Goal: Obtain resource: Download file/media

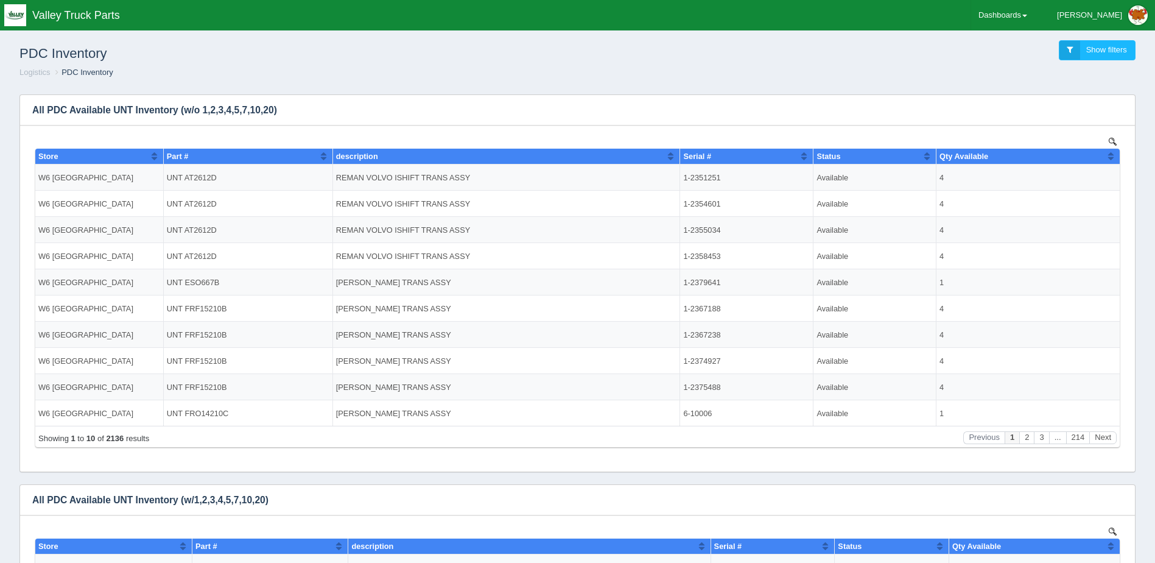
click at [79, 18] on span "Valley Truck Parts" at bounding box center [76, 15] width 88 height 12
click at [1035, 22] on link "Dashboards" at bounding box center [1002, 15] width 63 height 30
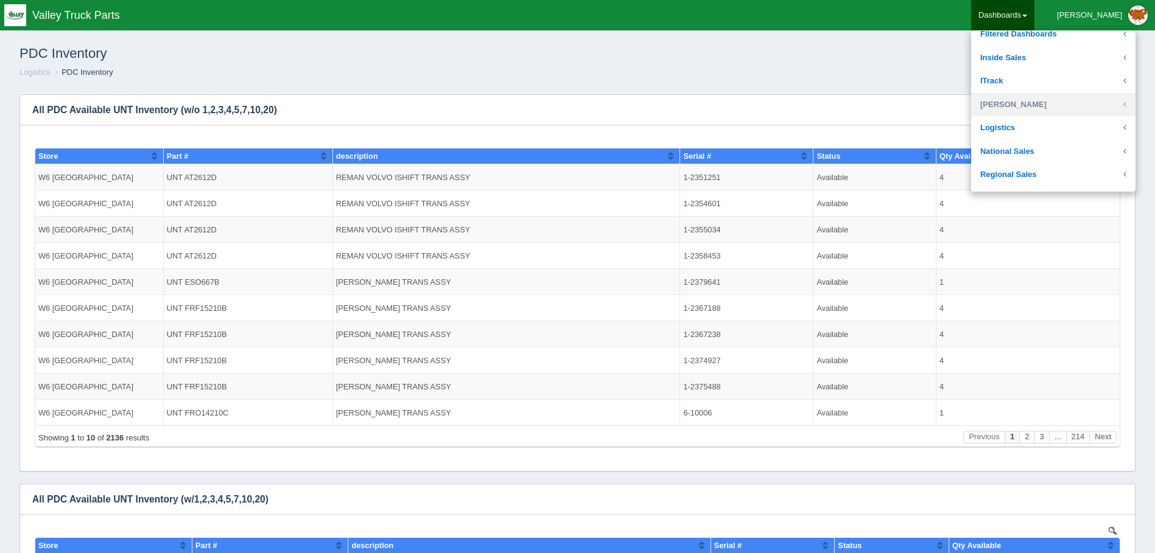
scroll to position [183, 0]
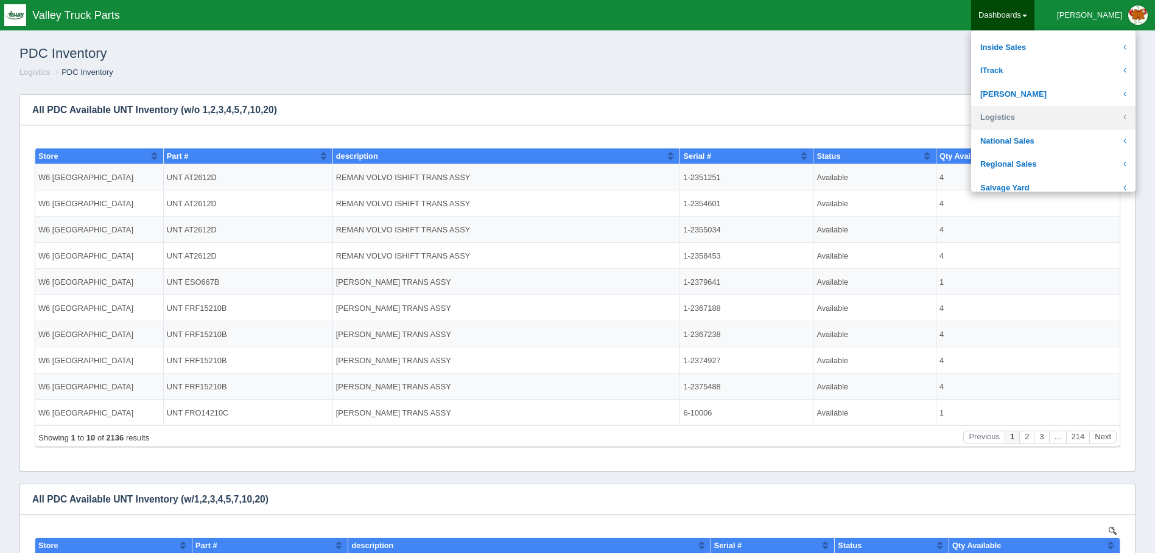
click at [1057, 116] on link "Logistics" at bounding box center [1053, 118] width 164 height 24
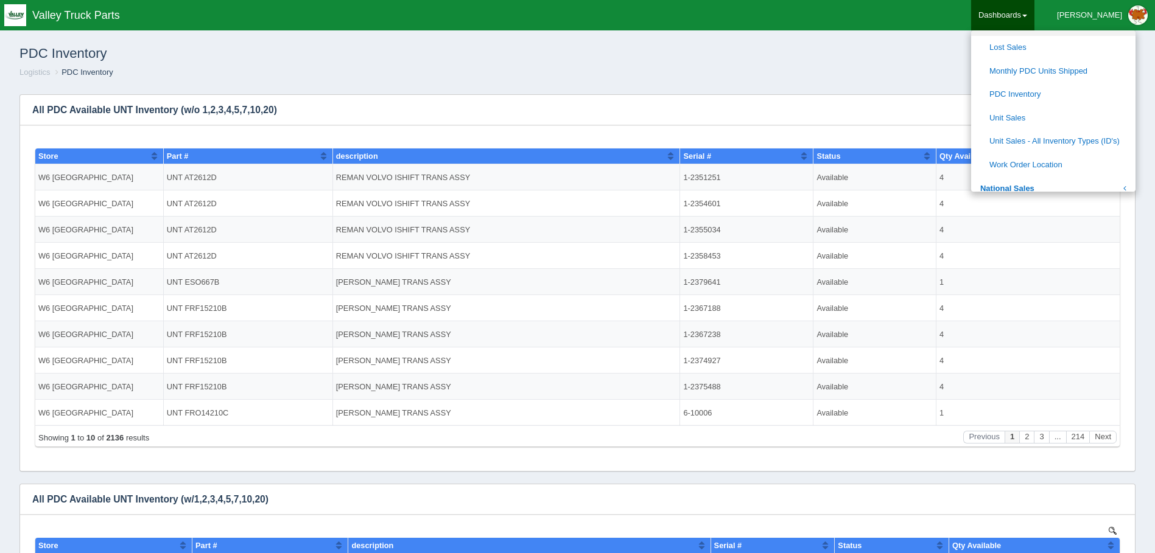
scroll to position [426, 0]
click at [1058, 71] on link "PDC Inventory" at bounding box center [1053, 73] width 164 height 24
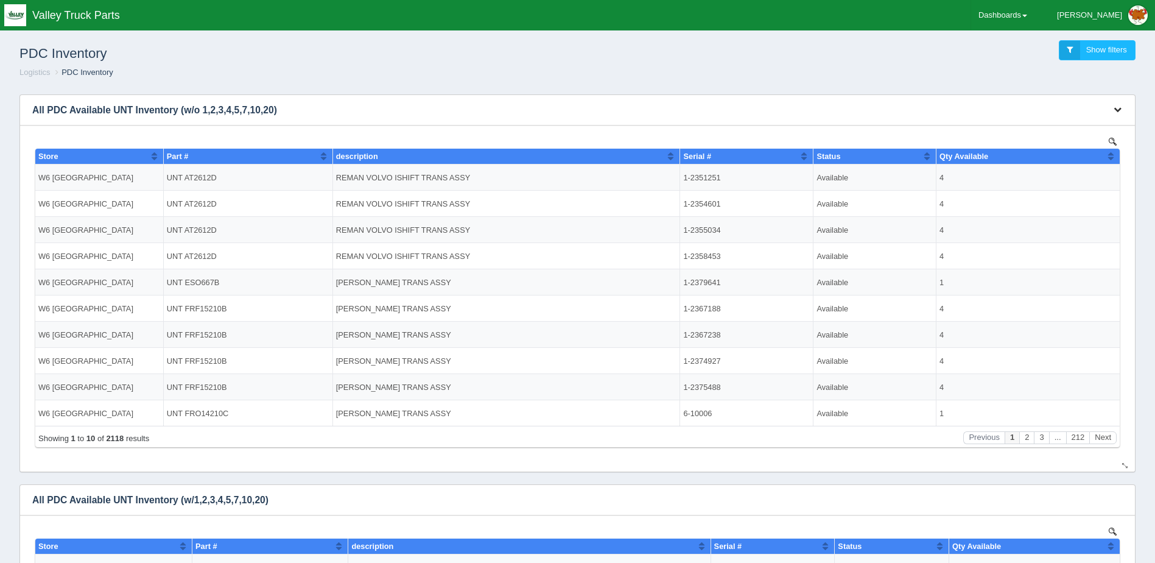
click at [1121, 107] on icon "button" at bounding box center [1118, 109] width 8 height 8
click at [1048, 132] on link "Download CSV" at bounding box center [1076, 128] width 97 height 18
